Goal: Task Accomplishment & Management: Manage account settings

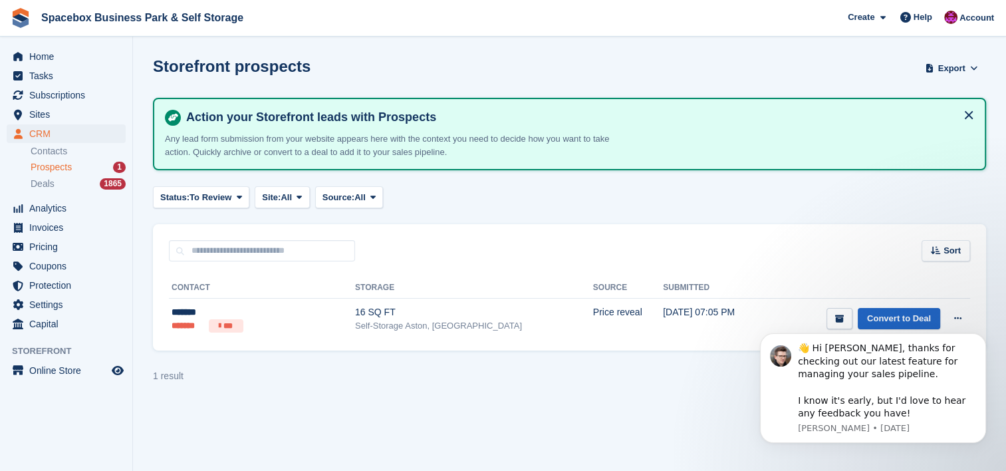
click at [875, 82] on div "Storefront prospects Export Export Prospects Export a CSV of all Prospects whic…" at bounding box center [569, 76] width 833 height 38
click at [833, 237] on div "Sort Sort by Date submitted Submitted (oldest first) Submitted (newest first)" at bounding box center [569, 243] width 833 height 38
click at [449, 386] on section "Storefront prospects Export Export Prospects Export a CSV of all Prospects whic…" at bounding box center [569, 235] width 873 height 471
click at [108, 162] on div "Prospects 1" at bounding box center [78, 167] width 95 height 13
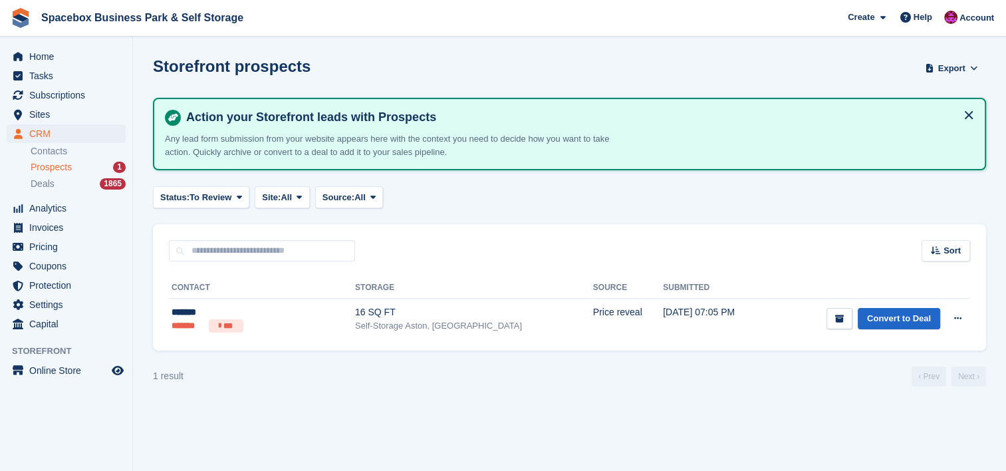
click at [108, 162] on div "Prospects 1" at bounding box center [78, 167] width 95 height 13
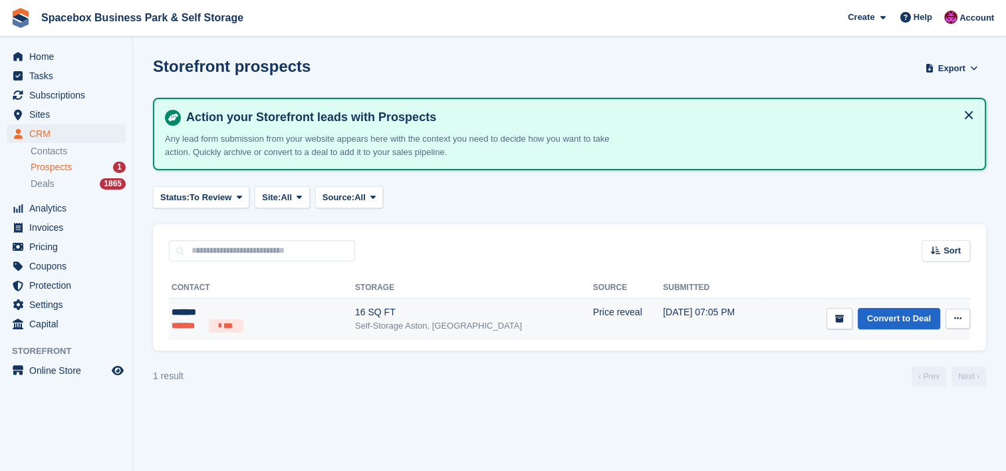
click at [195, 319] on li "*******" at bounding box center [187, 325] width 32 height 13
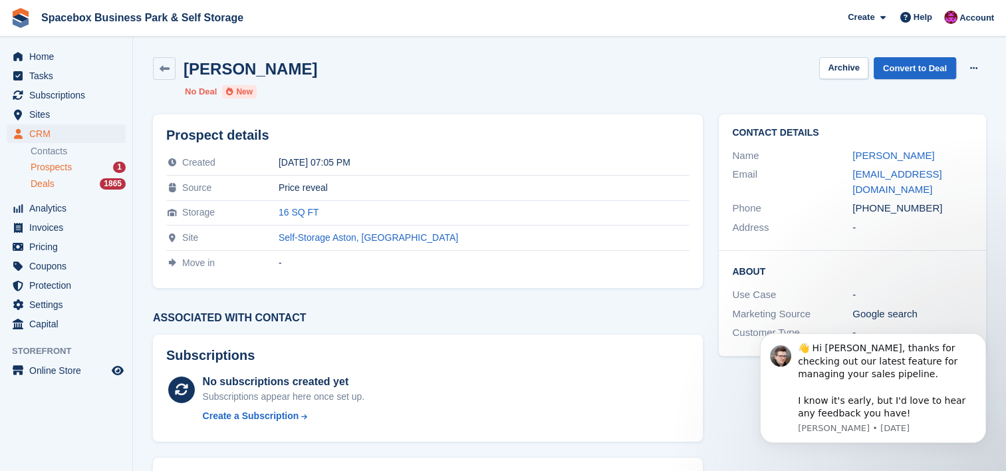
click at [95, 183] on div "Deals 1865" at bounding box center [78, 183] width 95 height 13
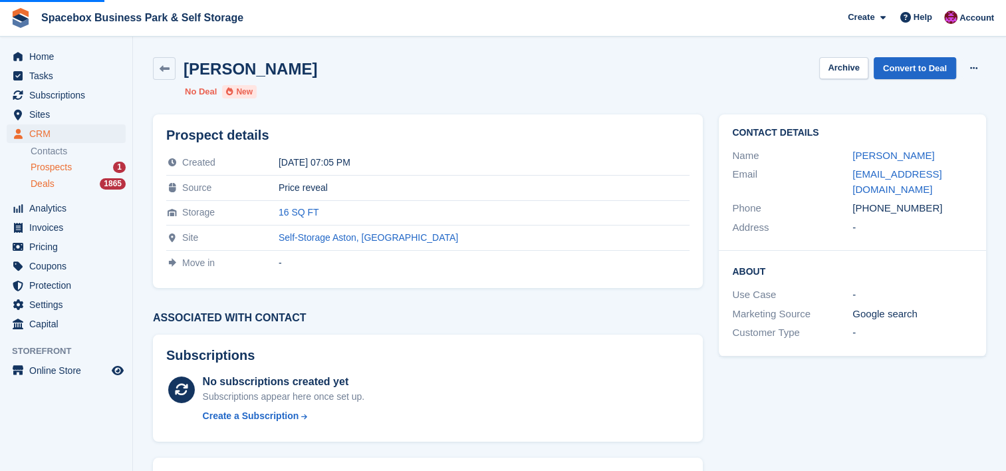
click at [95, 183] on div "Deals 1865" at bounding box center [78, 183] width 95 height 13
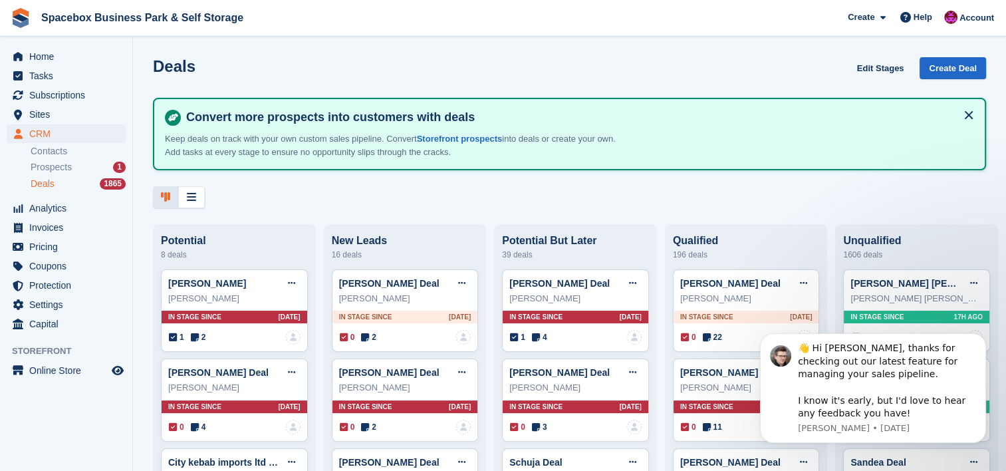
click at [570, 105] on div "Convert more prospects into customers with deals Keep deals on track with your …" at bounding box center [569, 134] width 833 height 73
click at [534, 32] on span "Spacebox Business Park & Self Storage Create Subscription Invoice Contact Deal …" at bounding box center [503, 18] width 1006 height 36
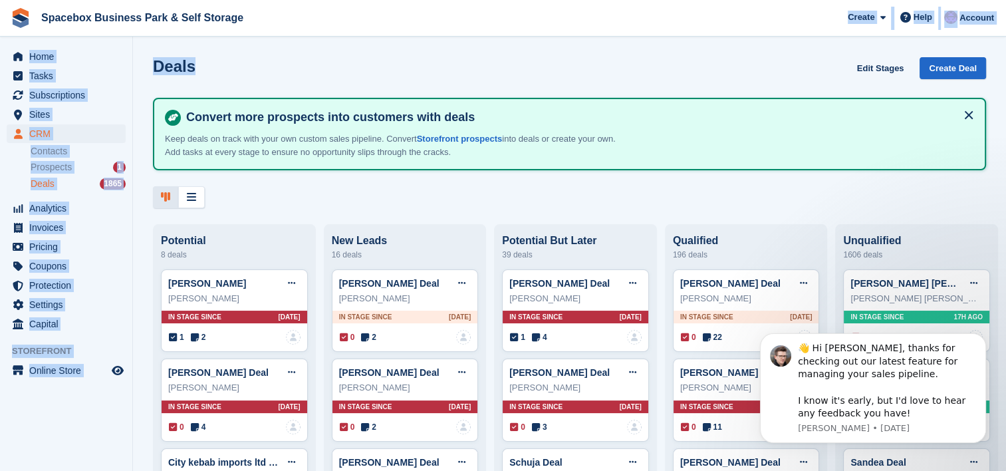
drag, startPoint x: 534, startPoint y: 32, endPoint x: 322, endPoint y: -29, distance: 219.8
click at [322, 0] on html "Spacebox Business Park & Self Storage Create Subscription Invoice Contact Deal …" at bounding box center [503, 235] width 1006 height 471
